Goal: Task Accomplishment & Management: Manage account settings

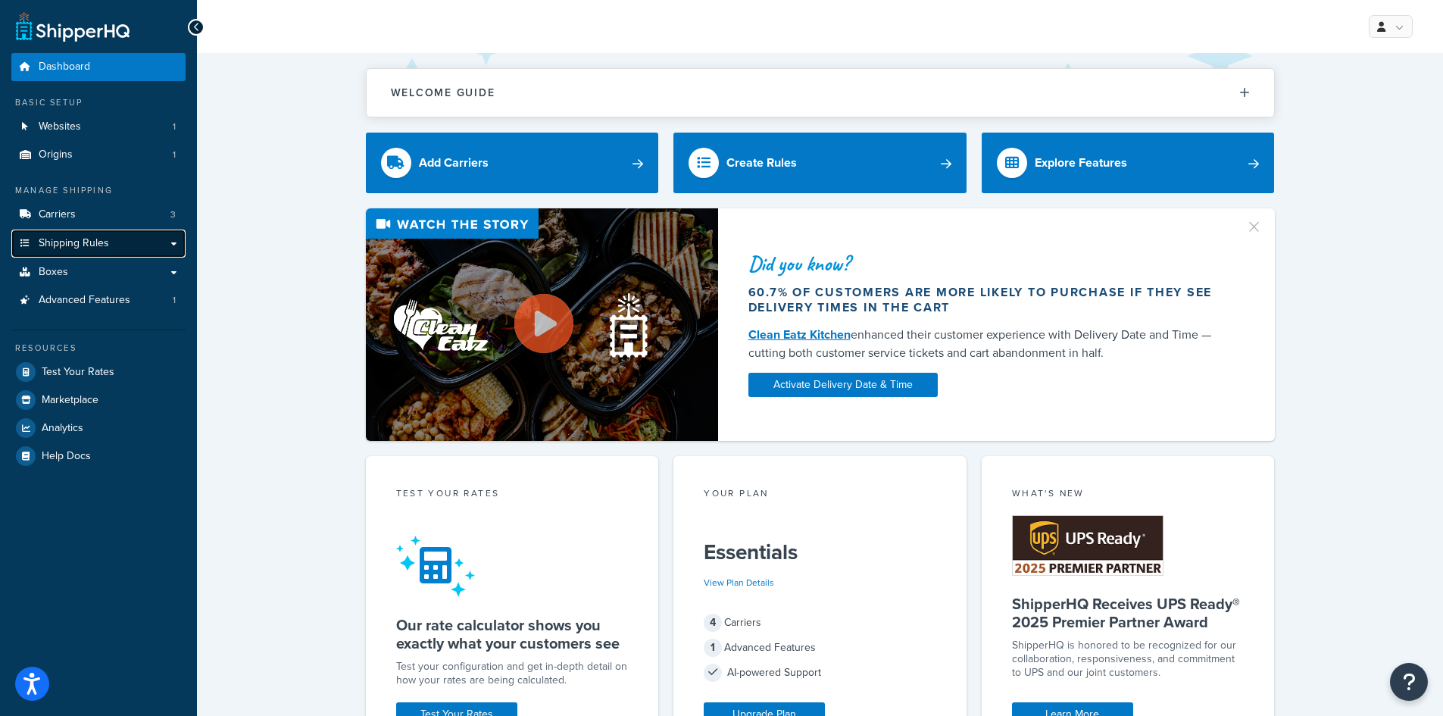
click at [76, 251] on link "Shipping Rules" at bounding box center [98, 243] width 174 height 28
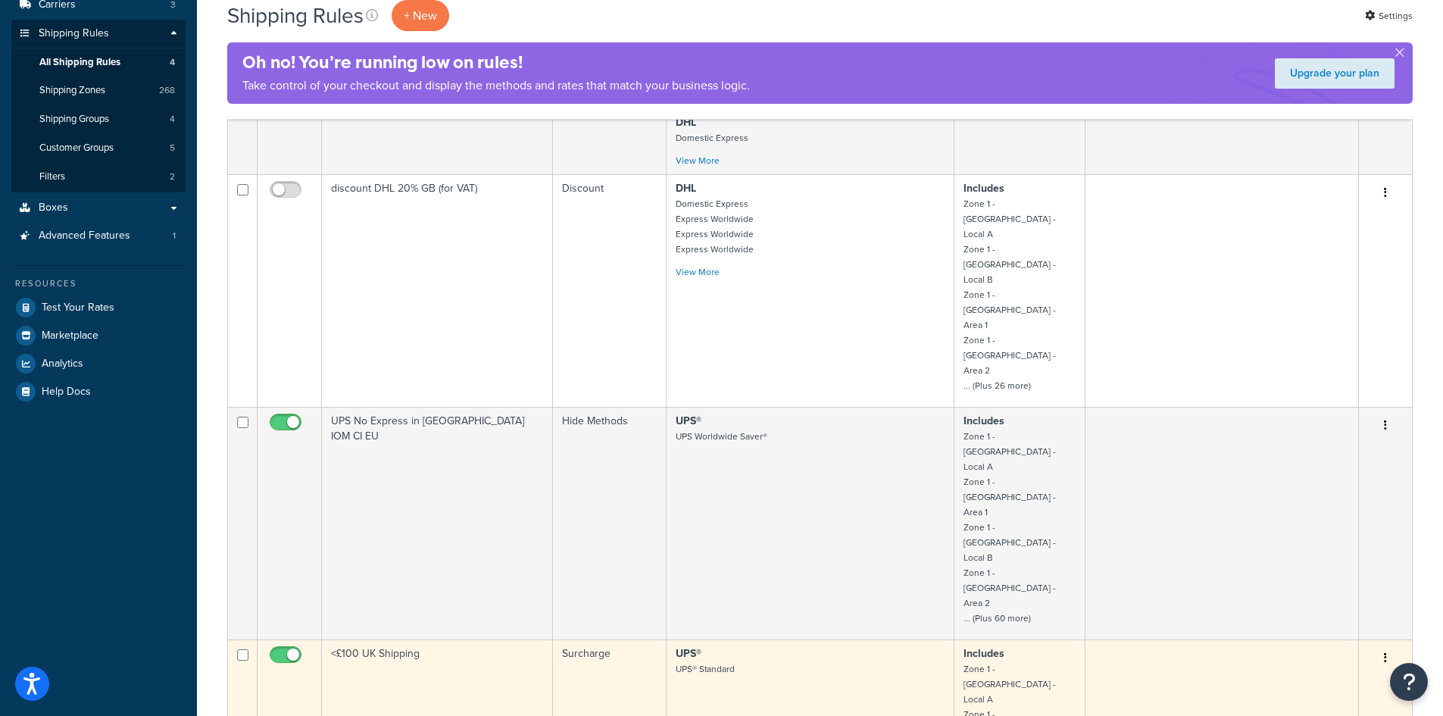
scroll to position [227, 0]
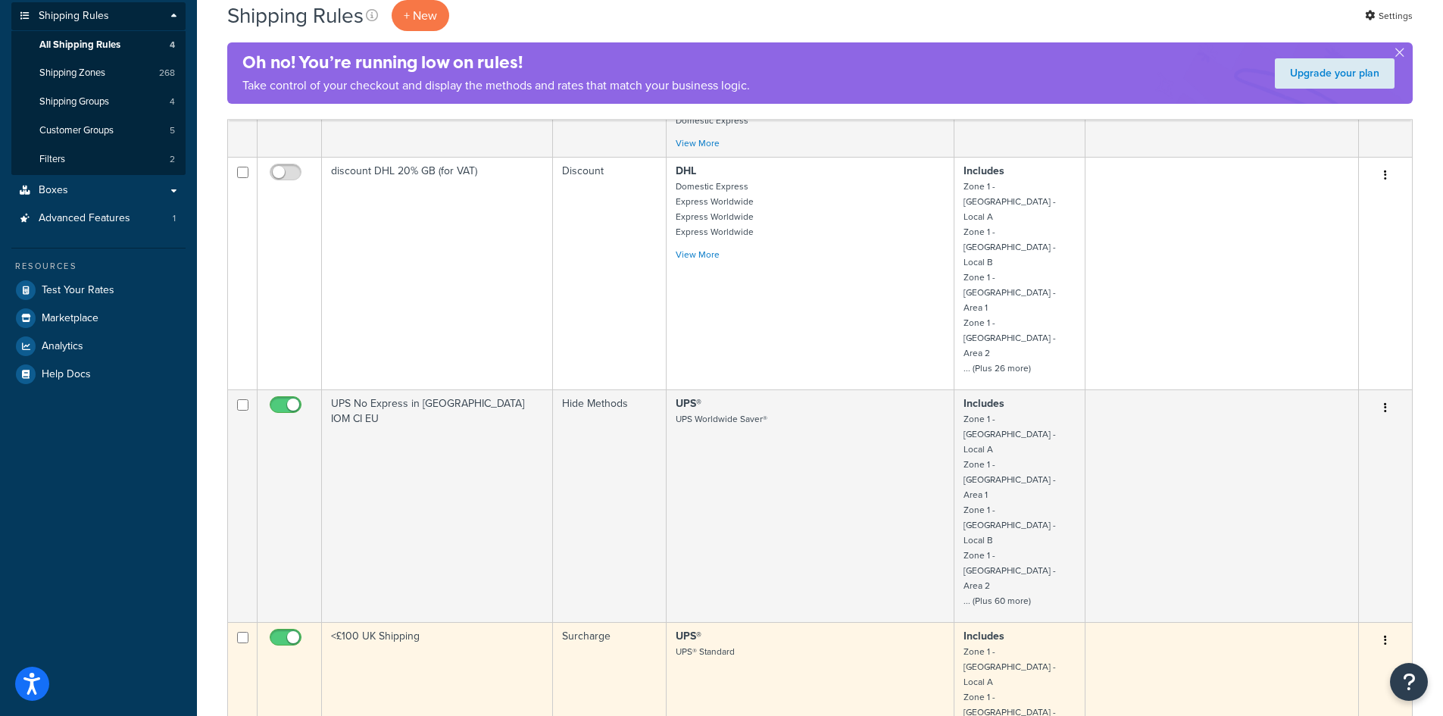
click at [1382, 629] on button "button" at bounding box center [1385, 641] width 21 height 24
click at [1312, 654] on link "Edit" at bounding box center [1335, 669] width 120 height 31
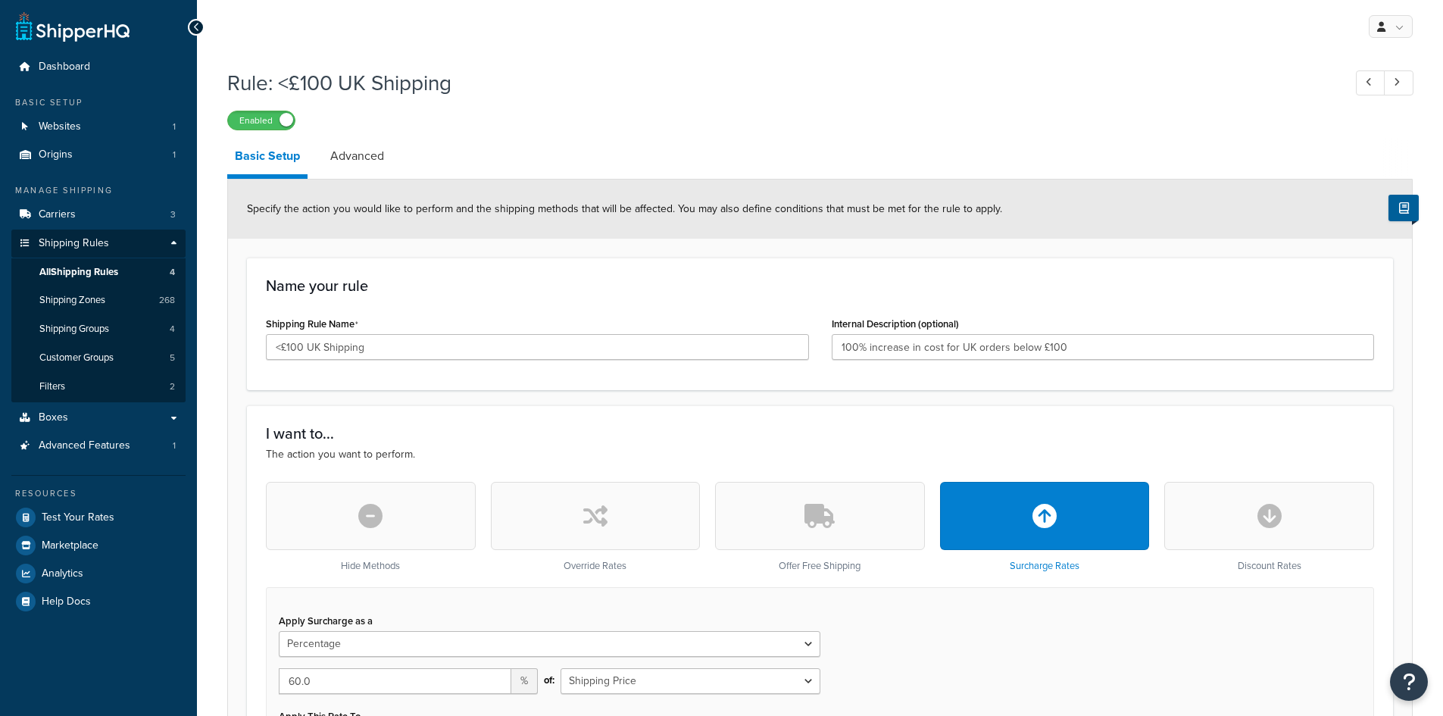
select select "PERCENTAGE"
click at [80, 272] on span "All Shipping Rules" at bounding box center [78, 272] width 79 height 13
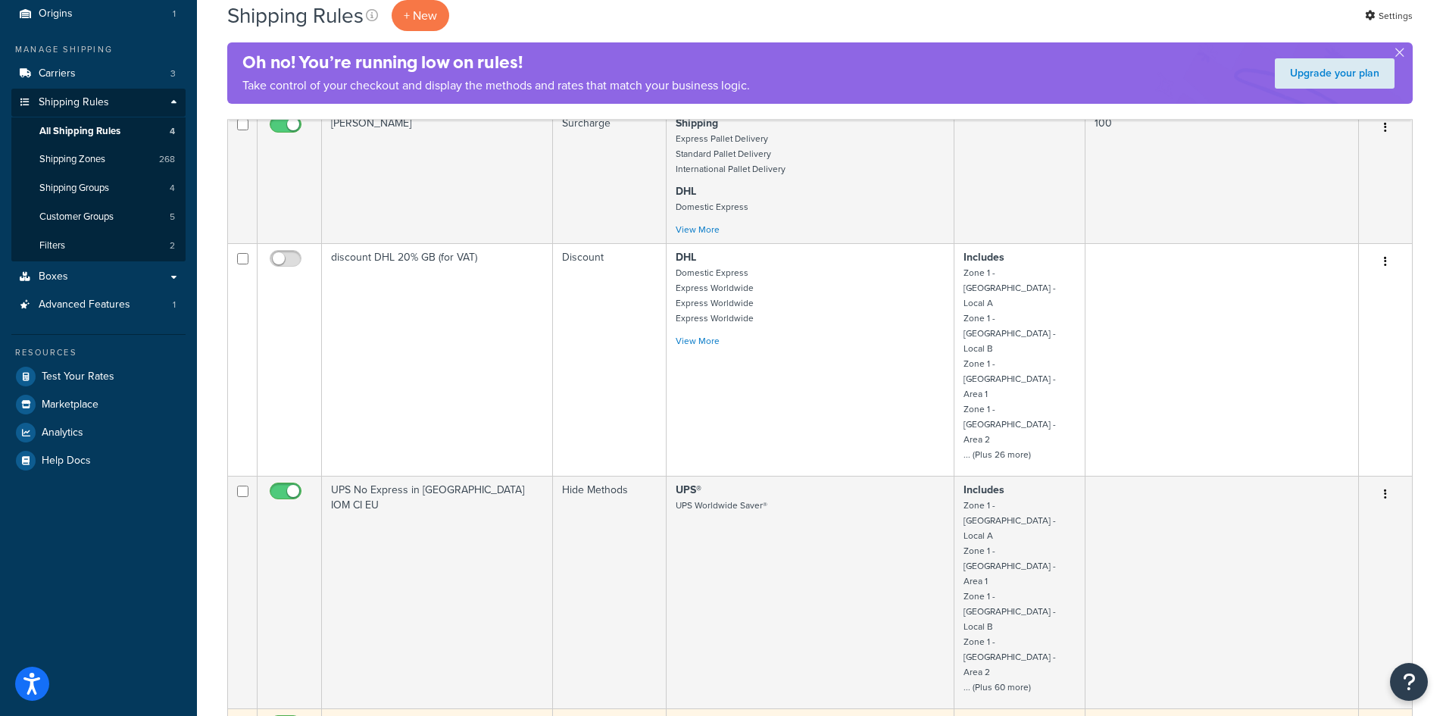
scroll to position [227, 0]
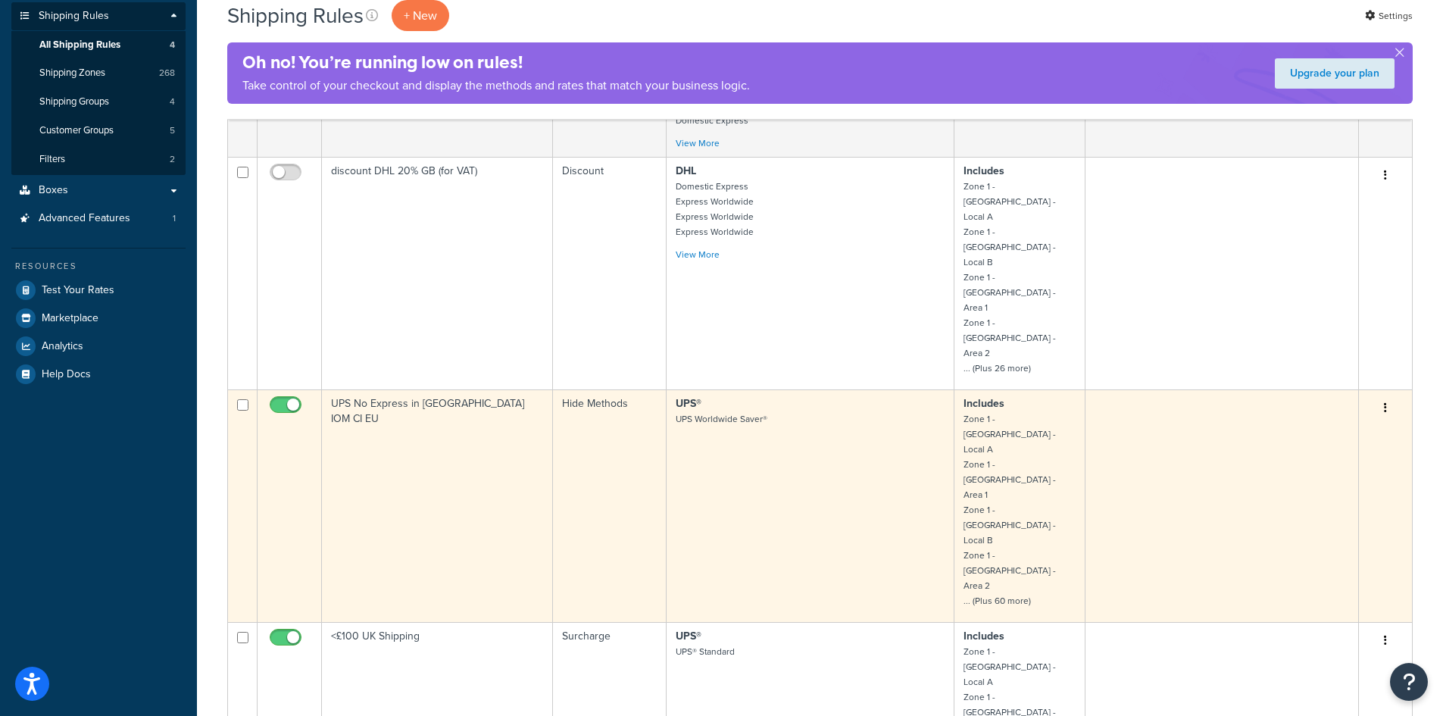
click at [1383, 396] on button "button" at bounding box center [1385, 408] width 21 height 24
click at [1309, 421] on link "Edit" at bounding box center [1335, 436] width 120 height 31
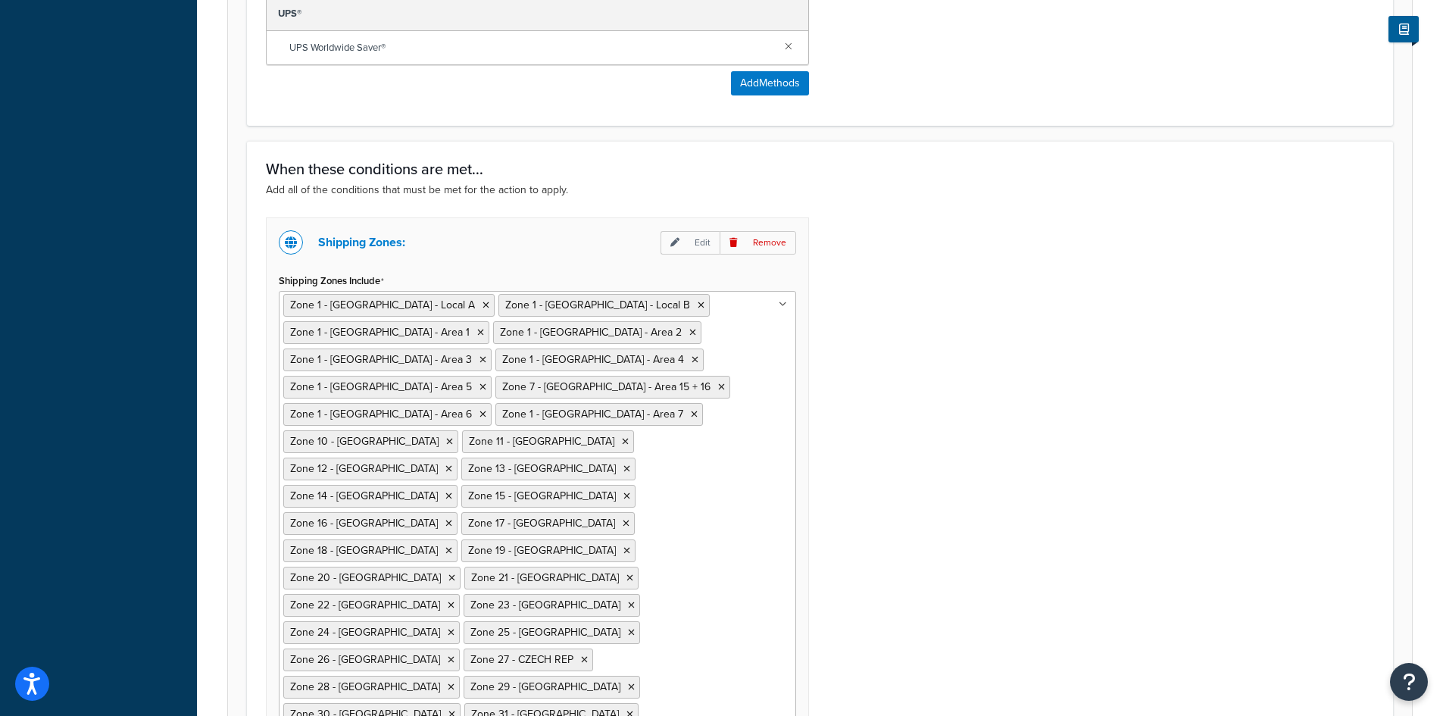
scroll to position [757, 0]
